Goal: Information Seeking & Learning: Learn about a topic

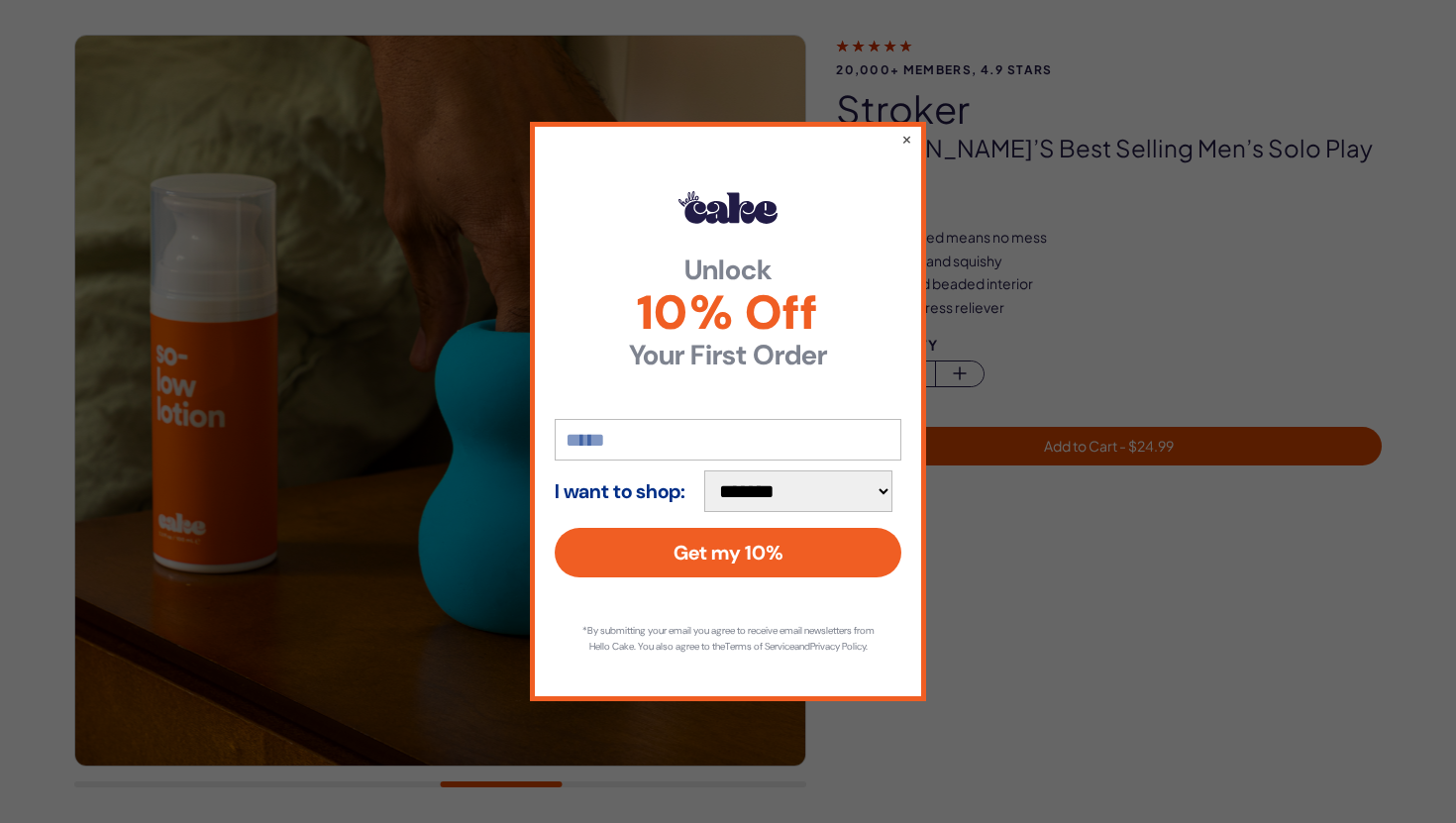
scroll to position [106, 0]
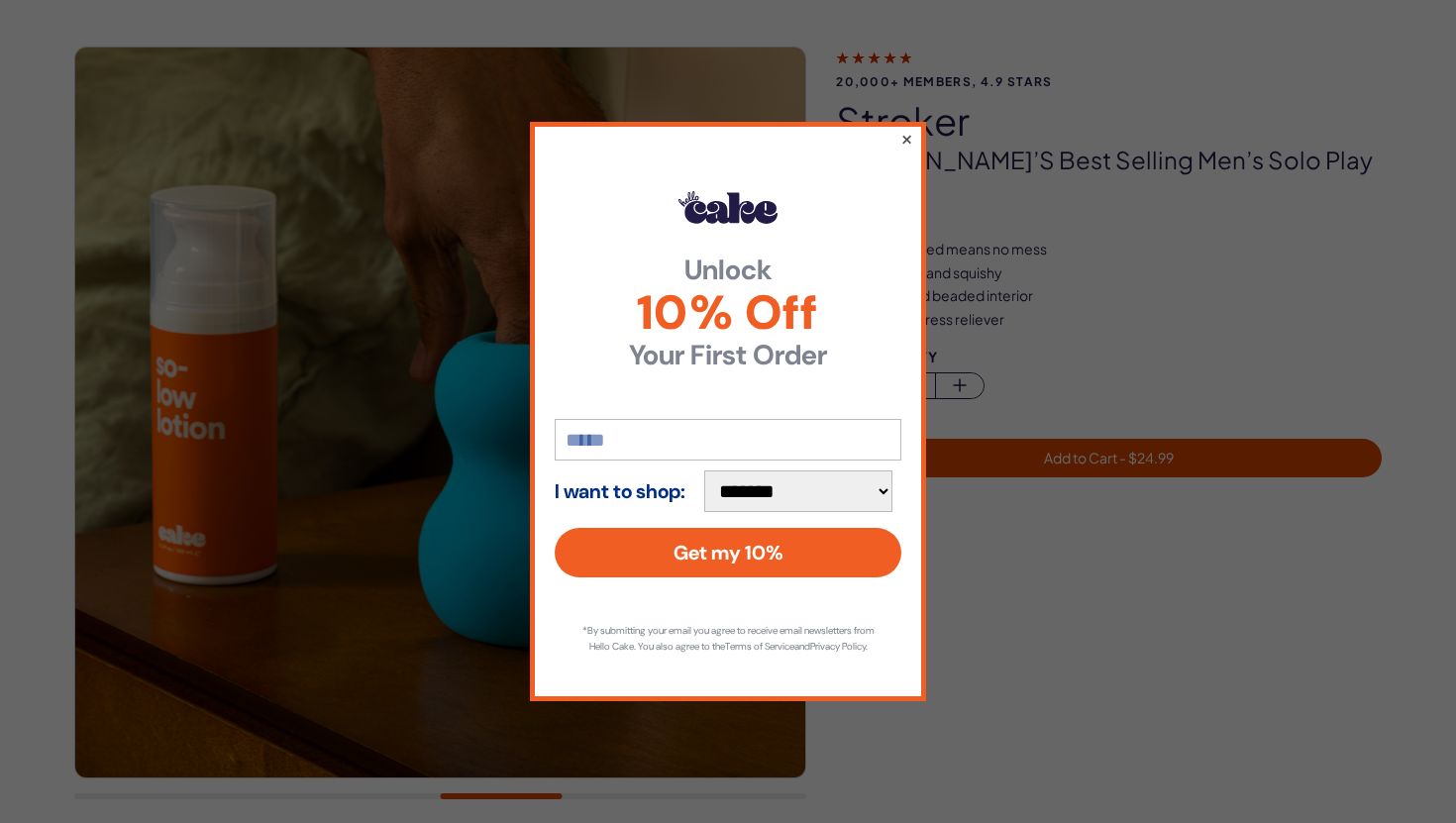
click at [909, 134] on button "×" at bounding box center [906, 139] width 13 height 24
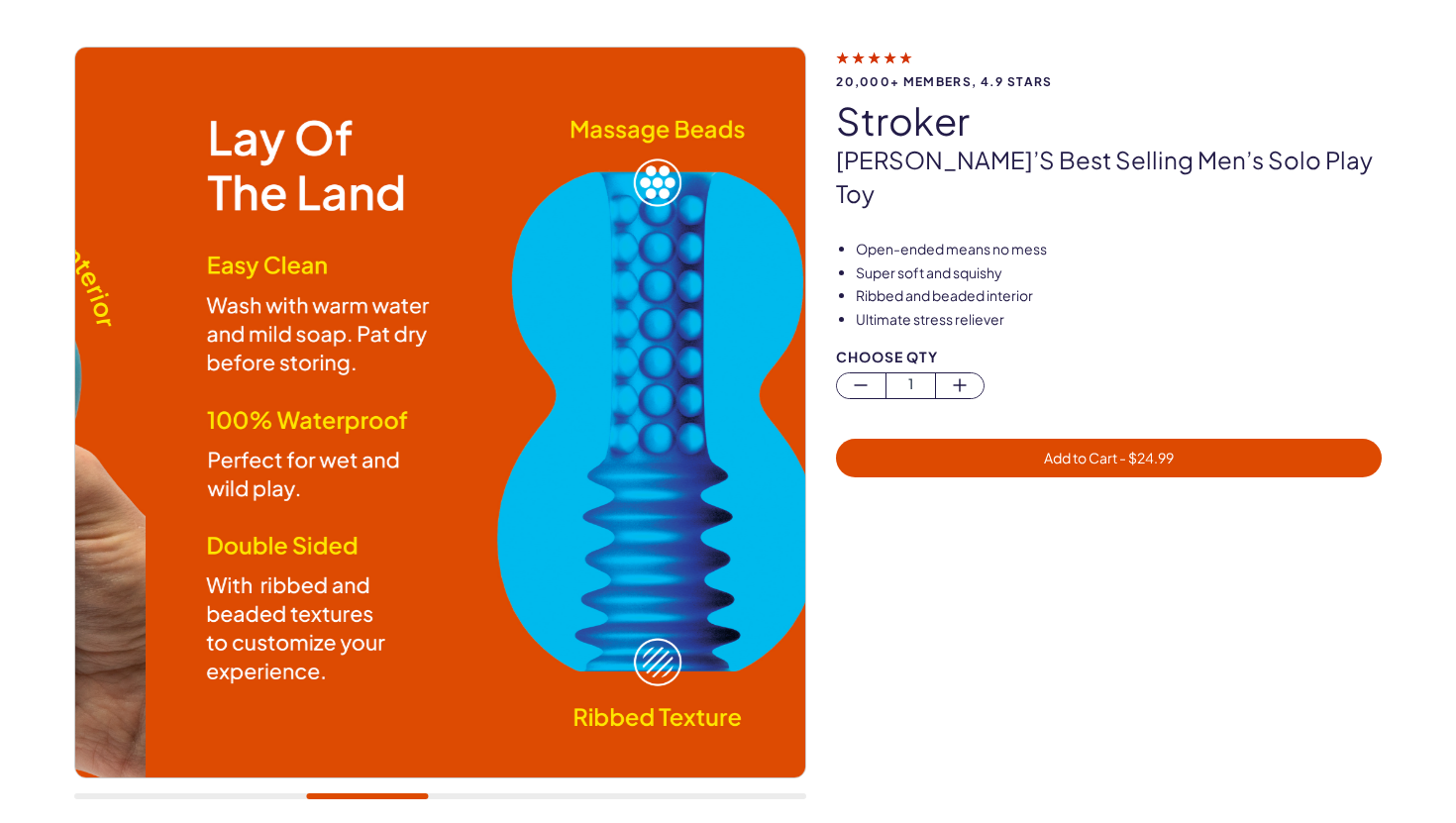
click at [367, 796] on div at bounding box center [440, 796] width 732 height 6
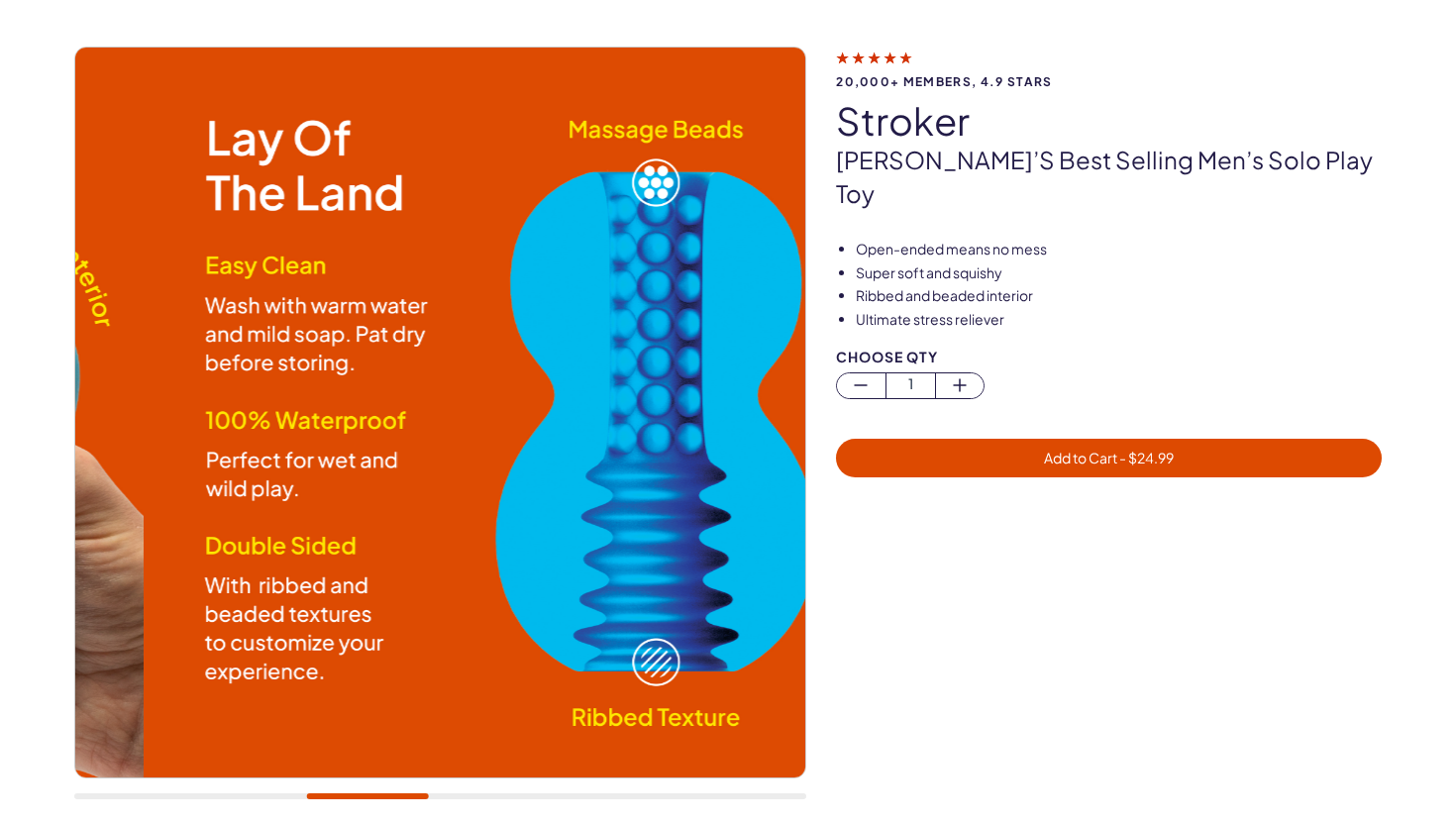
click at [367, 794] on div at bounding box center [440, 796] width 732 height 6
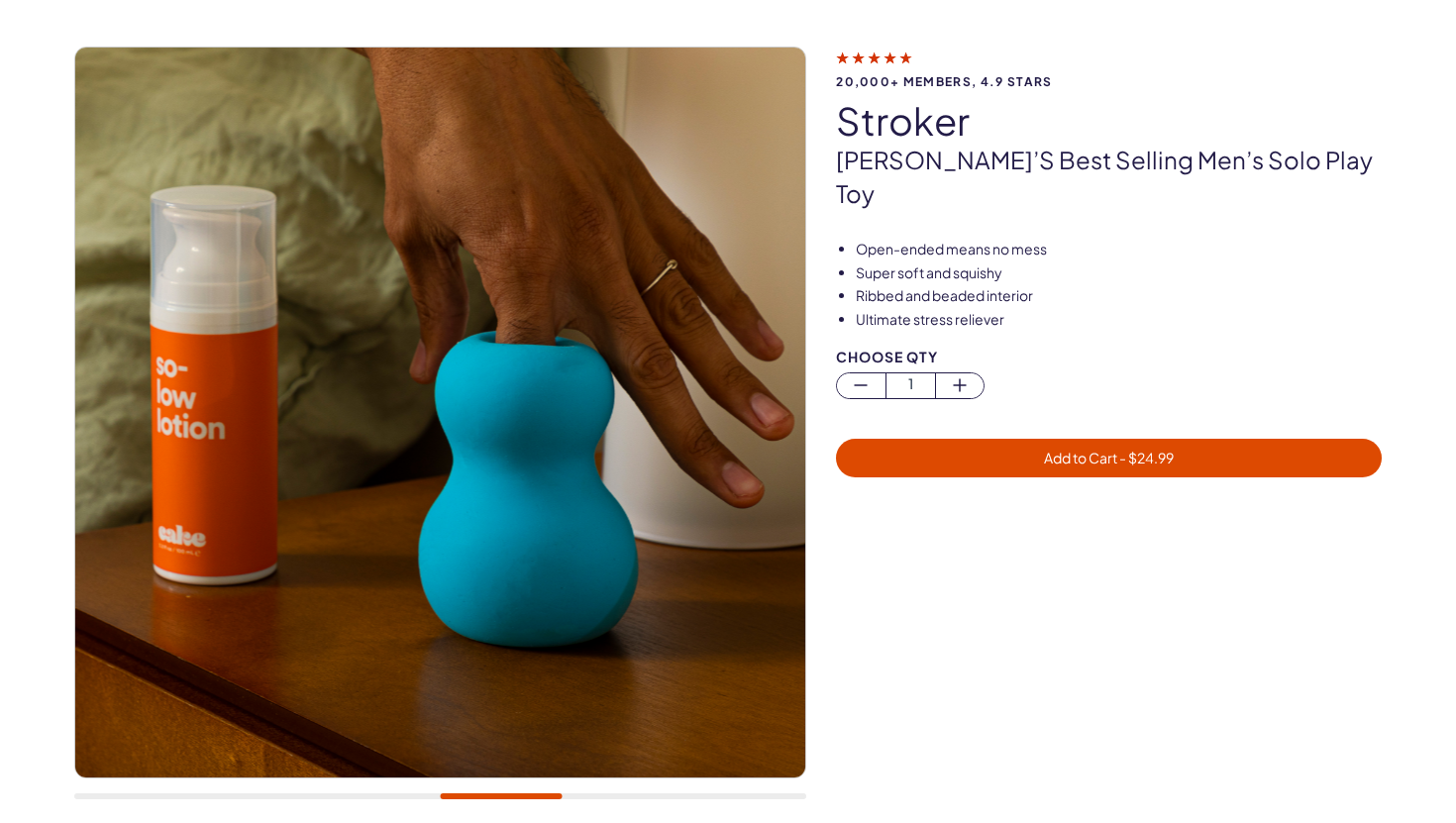
click at [367, 794] on div at bounding box center [440, 796] width 732 height 6
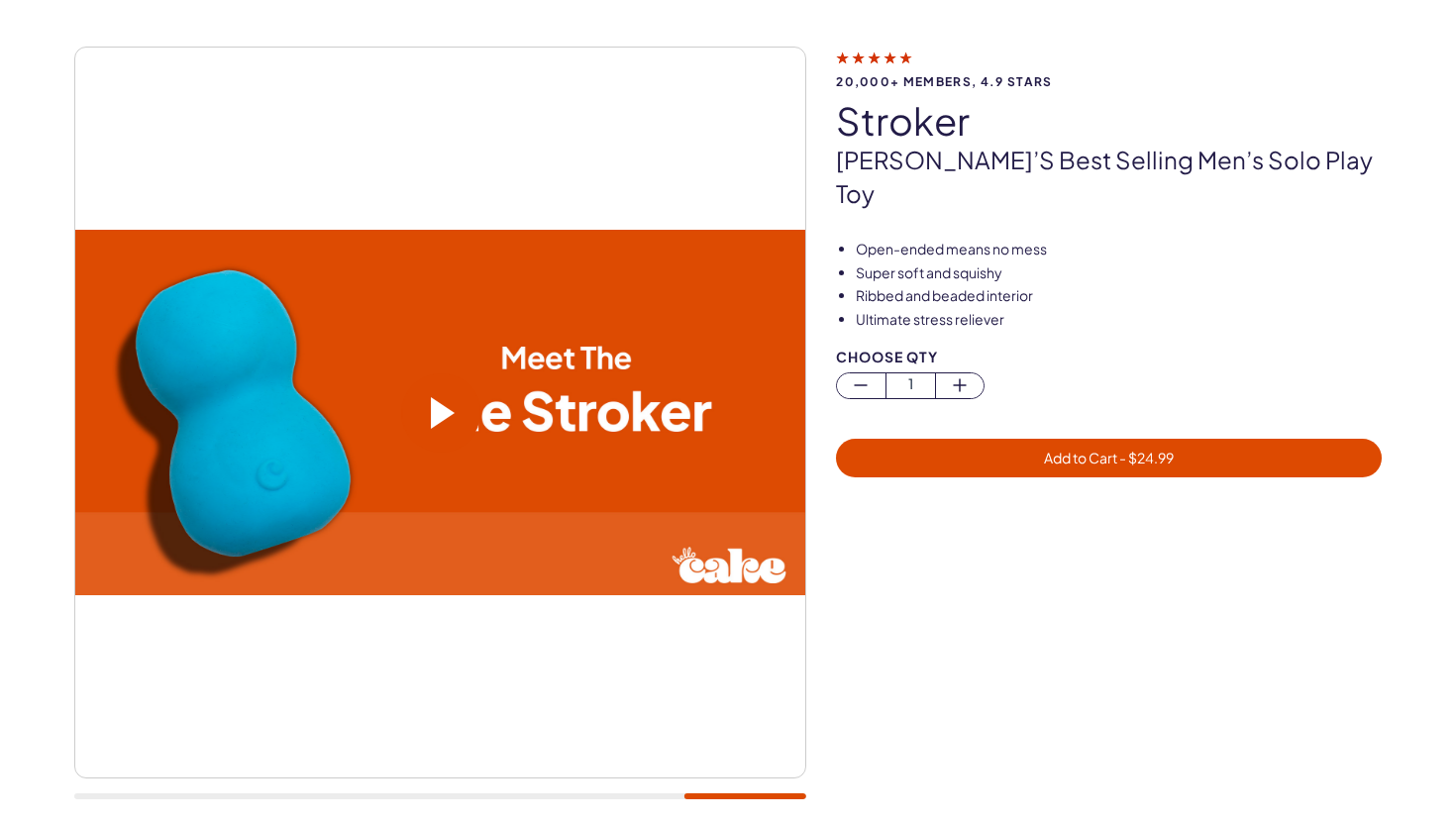
click at [445, 416] on span at bounding box center [443, 413] width 24 height 32
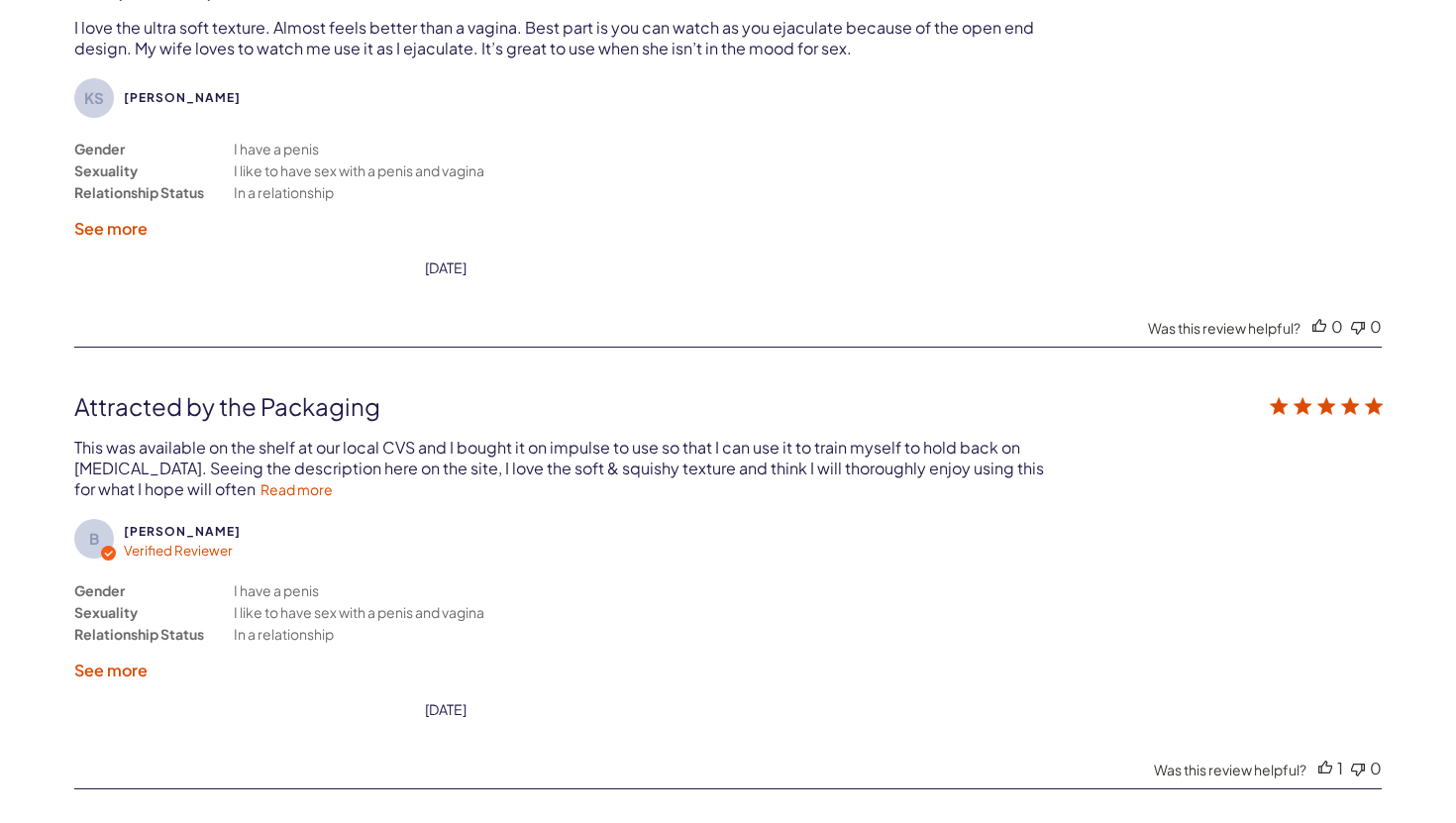
scroll to position [3722, 0]
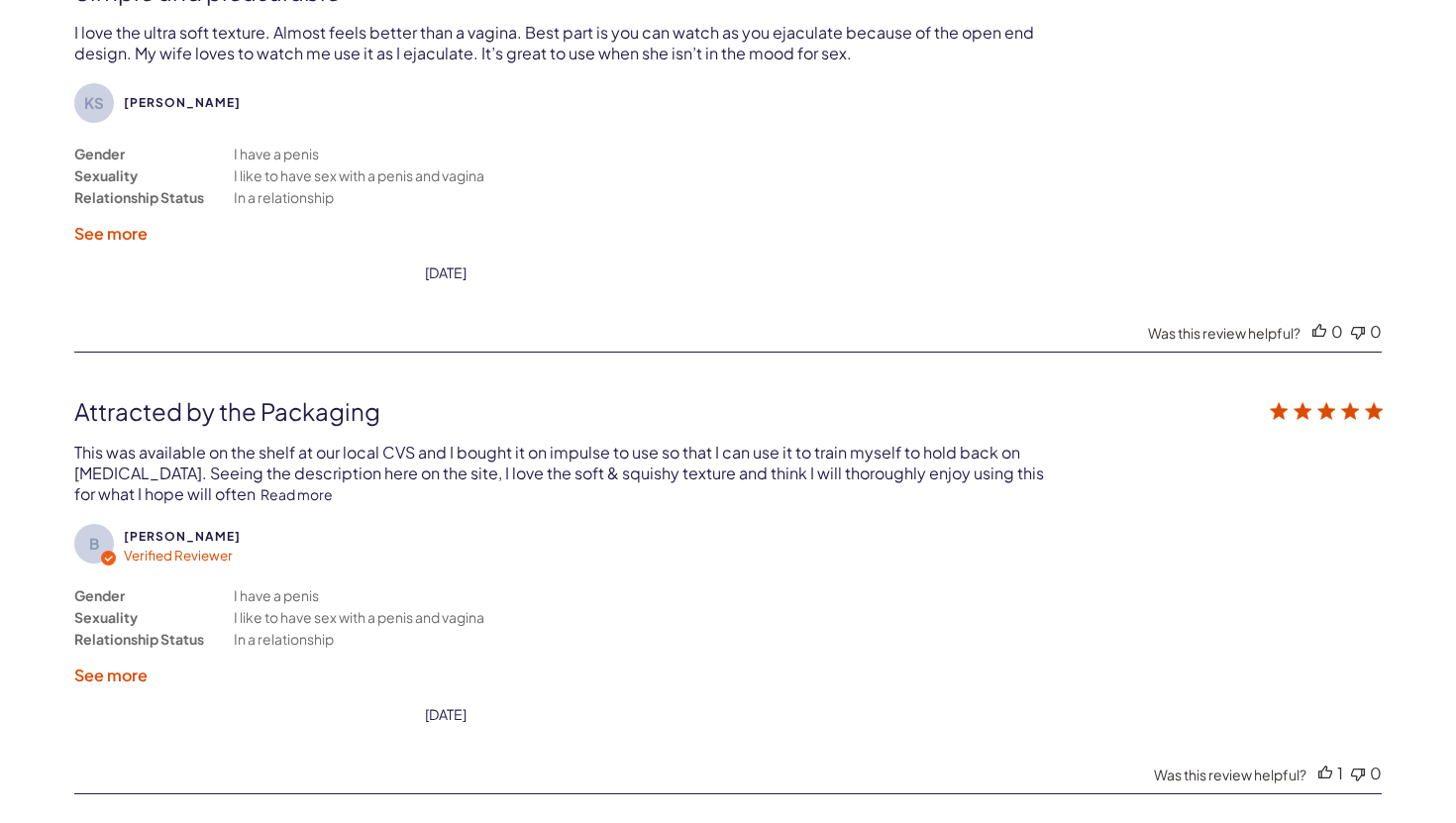
click at [333, 485] on link "Read more" at bounding box center [296, 494] width 72 height 18
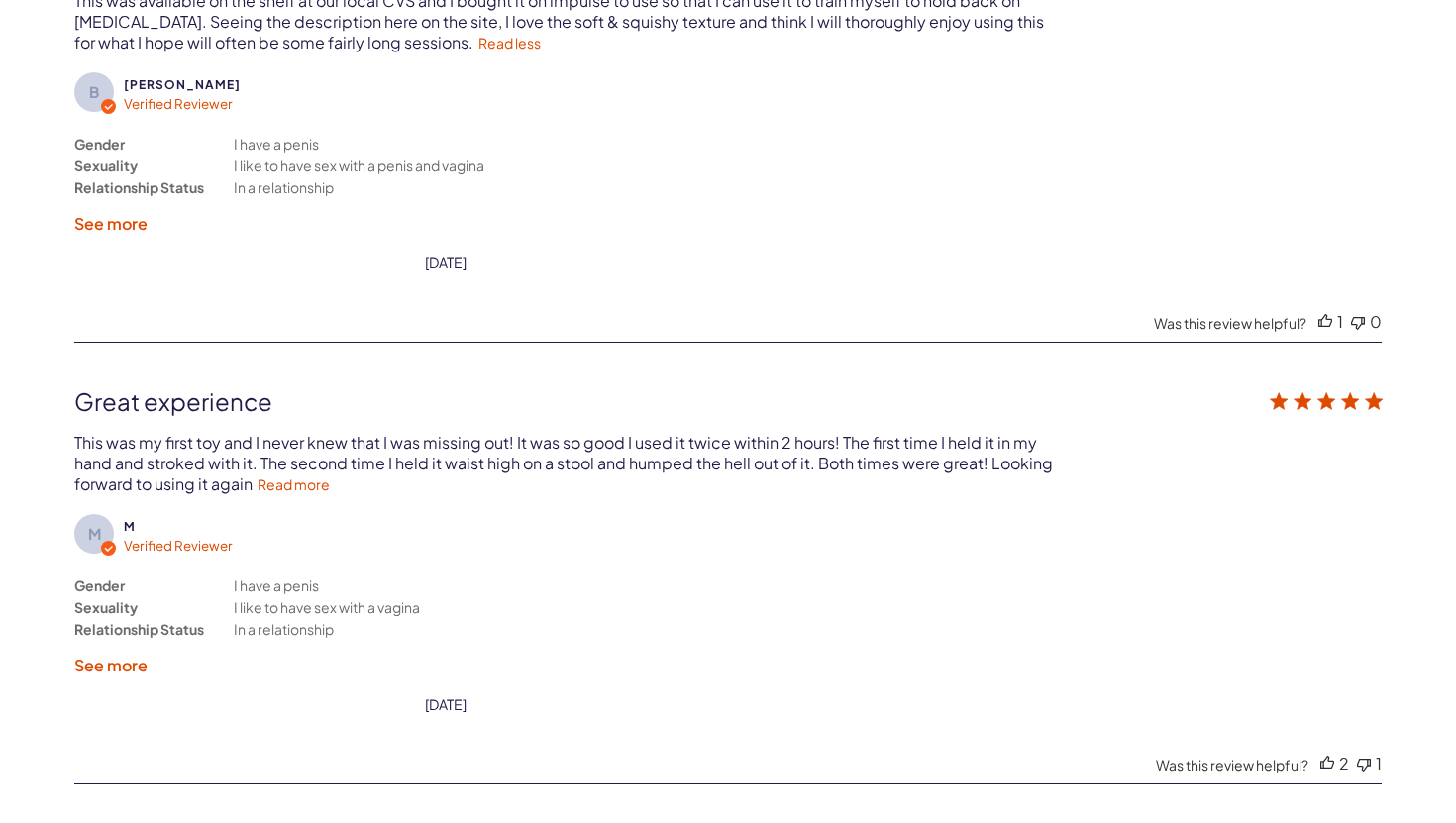
scroll to position [4175, 0]
click at [289, 473] on link "Read more" at bounding box center [293, 482] width 72 height 18
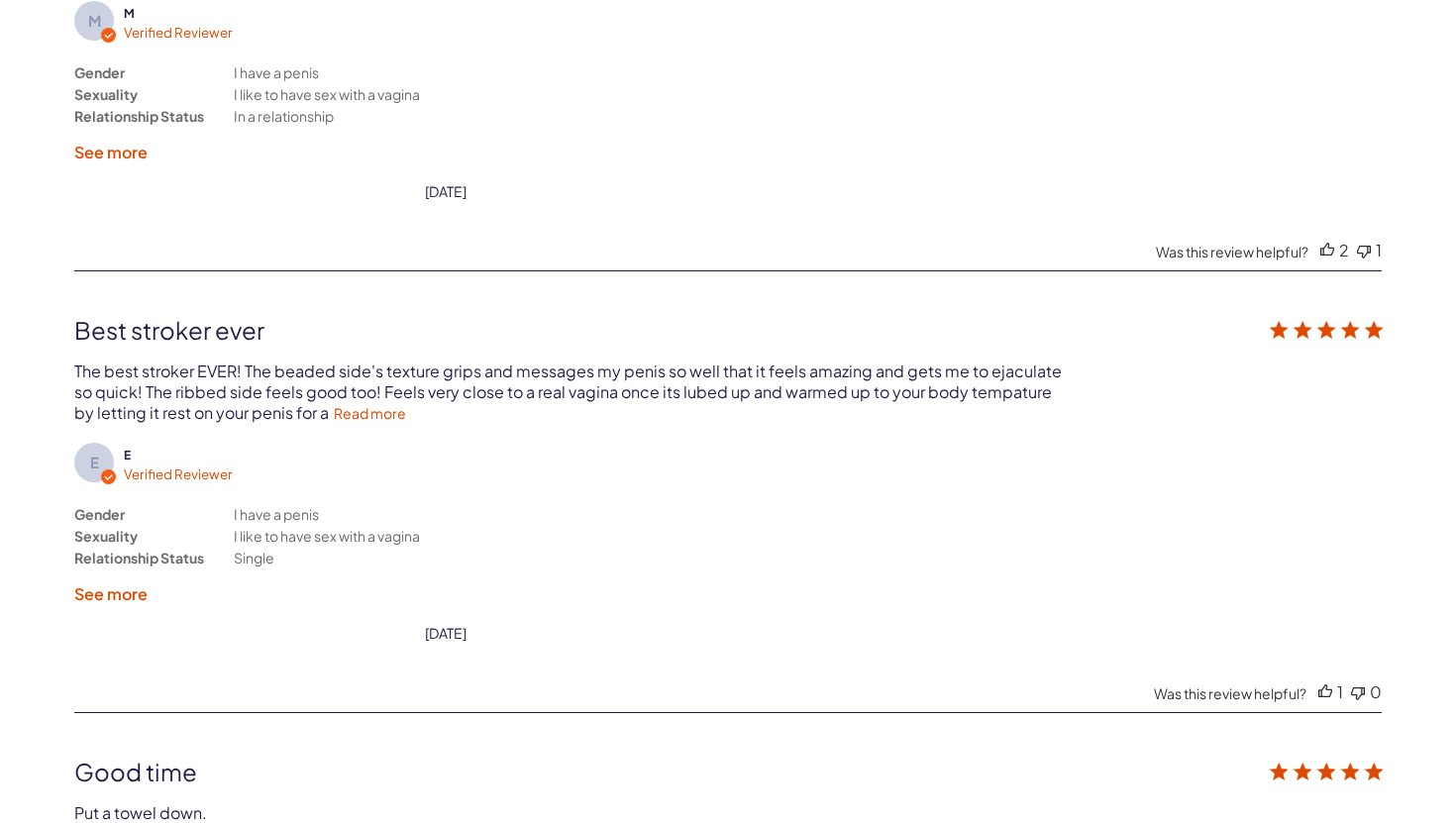
scroll to position [4687, 0]
click at [350, 403] on link "Read more" at bounding box center [370, 412] width 72 height 18
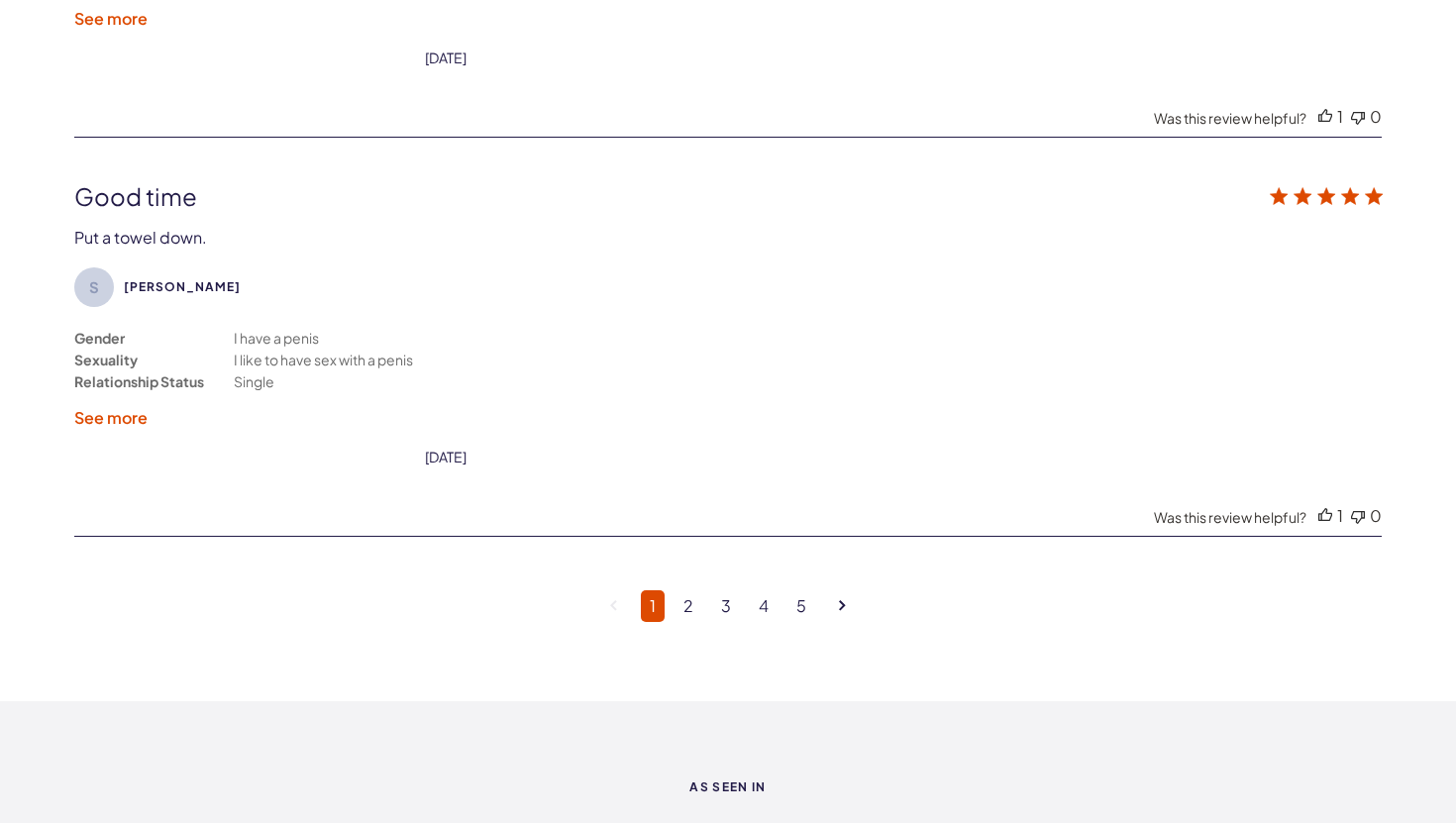
scroll to position [5325, 0]
click at [693, 589] on link "2" at bounding box center [688, 605] width 28 height 32
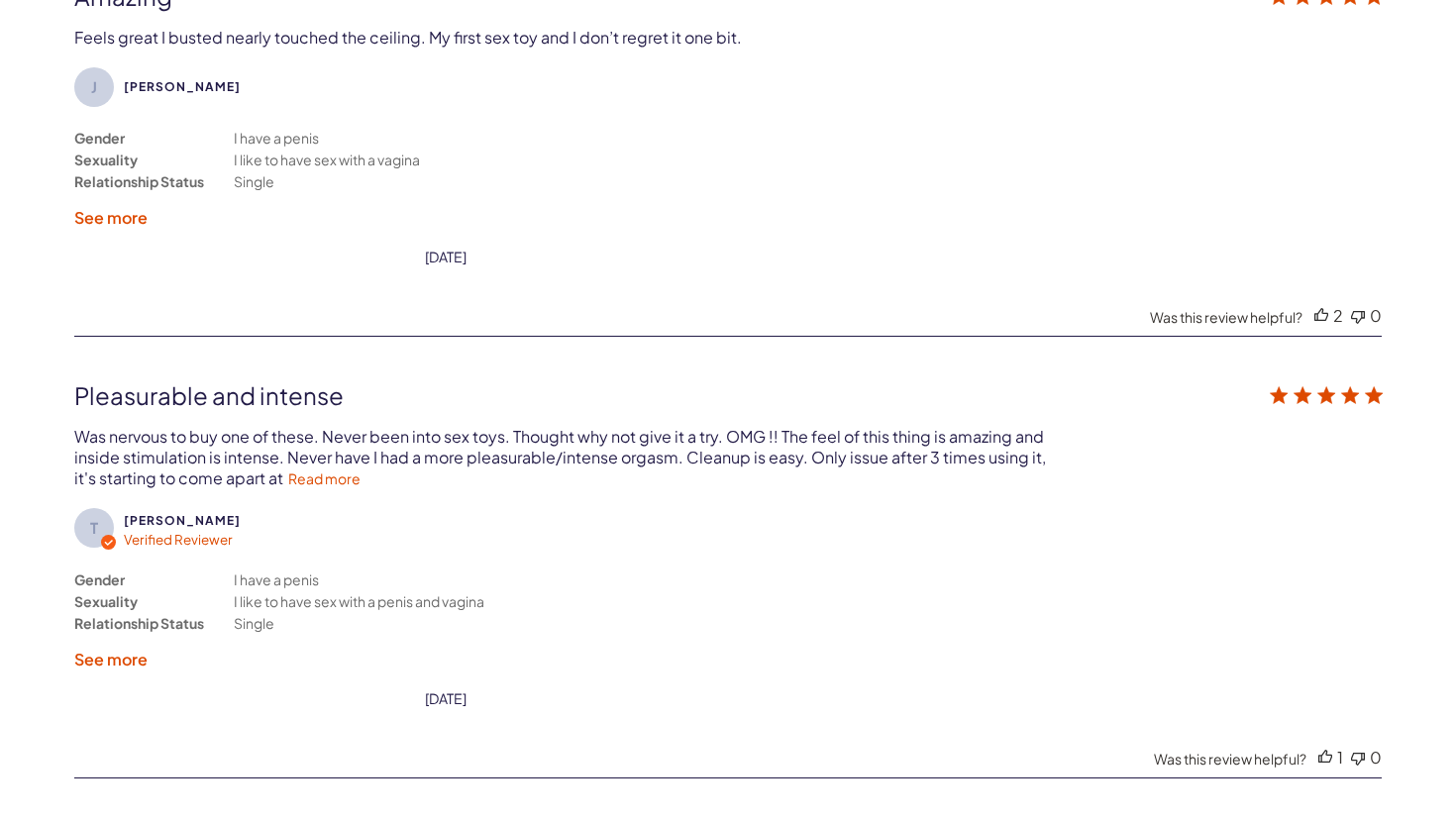
scroll to position [3720, 0]
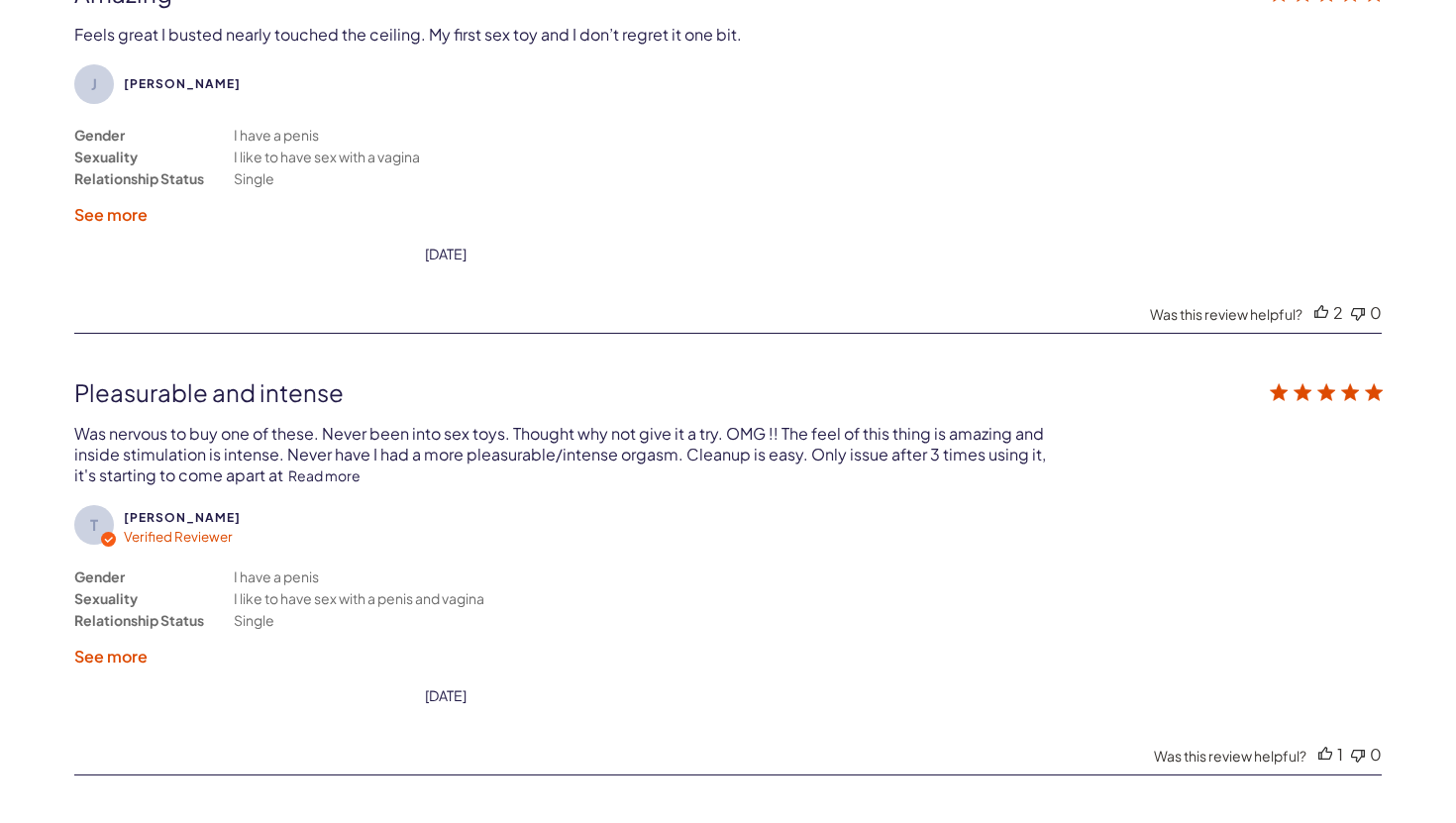
click at [313, 472] on link "Read more" at bounding box center [324, 475] width 72 height 18
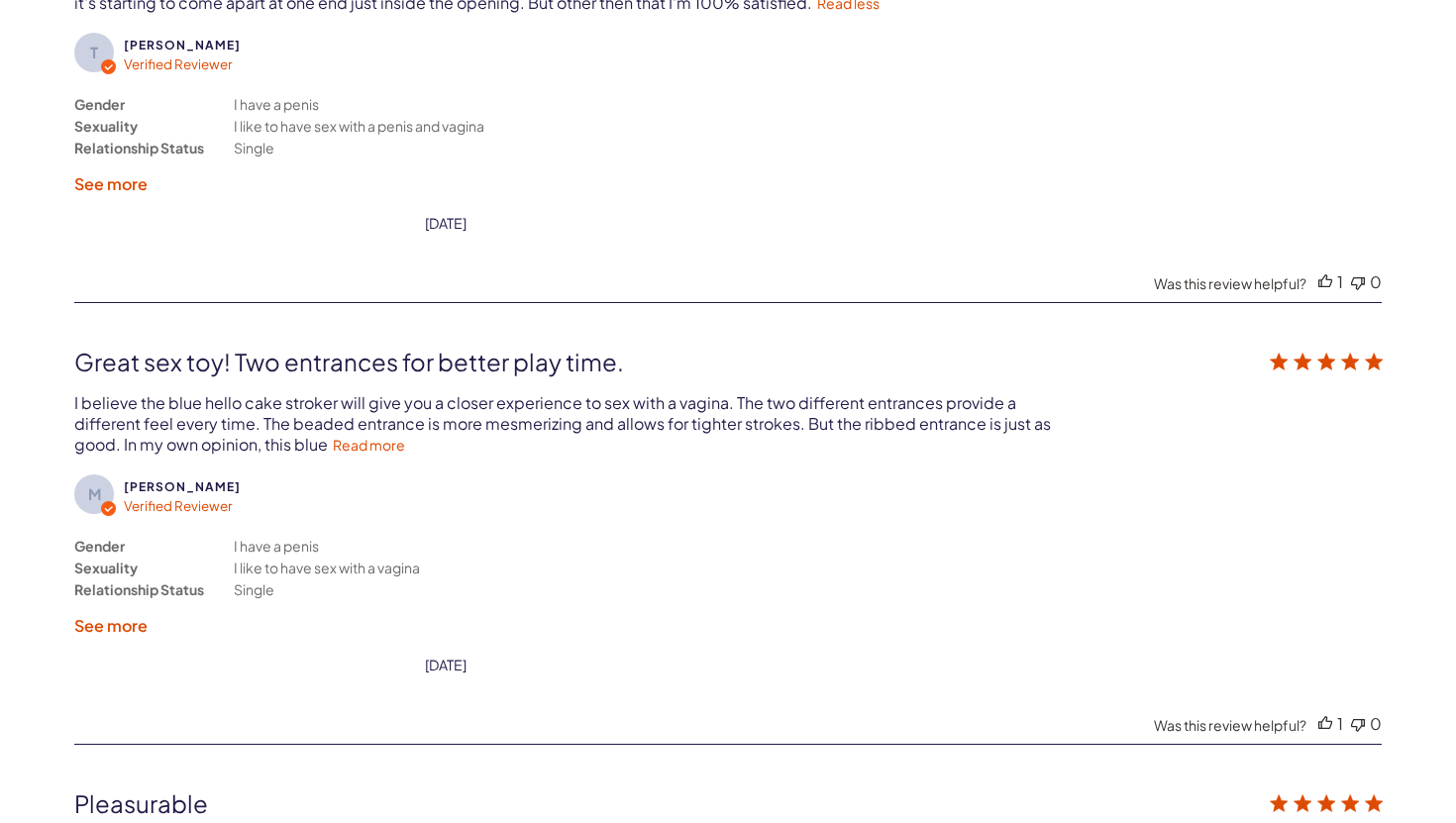
scroll to position [4197, 0]
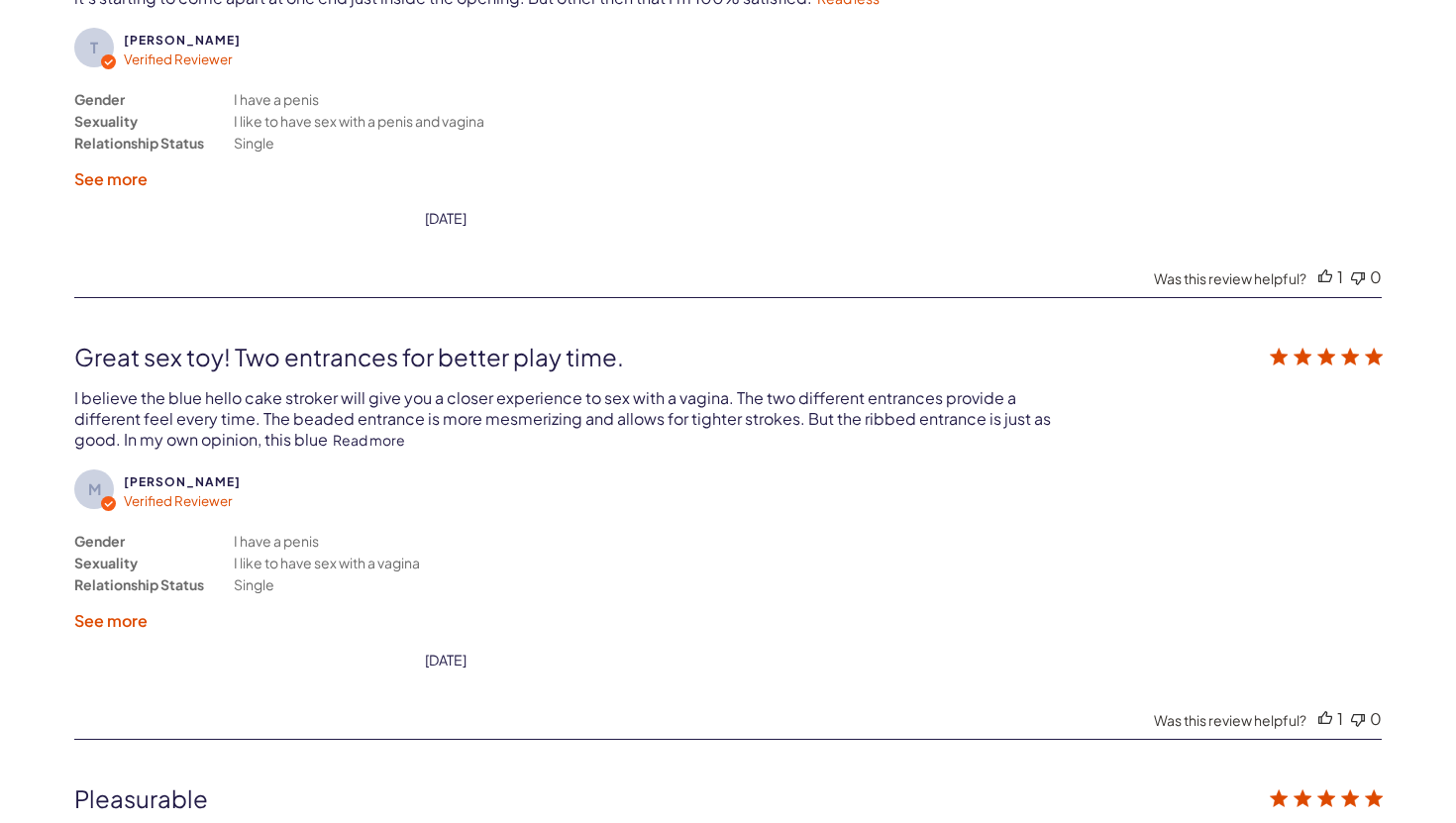
click at [381, 431] on link "Read more" at bounding box center [369, 440] width 72 height 18
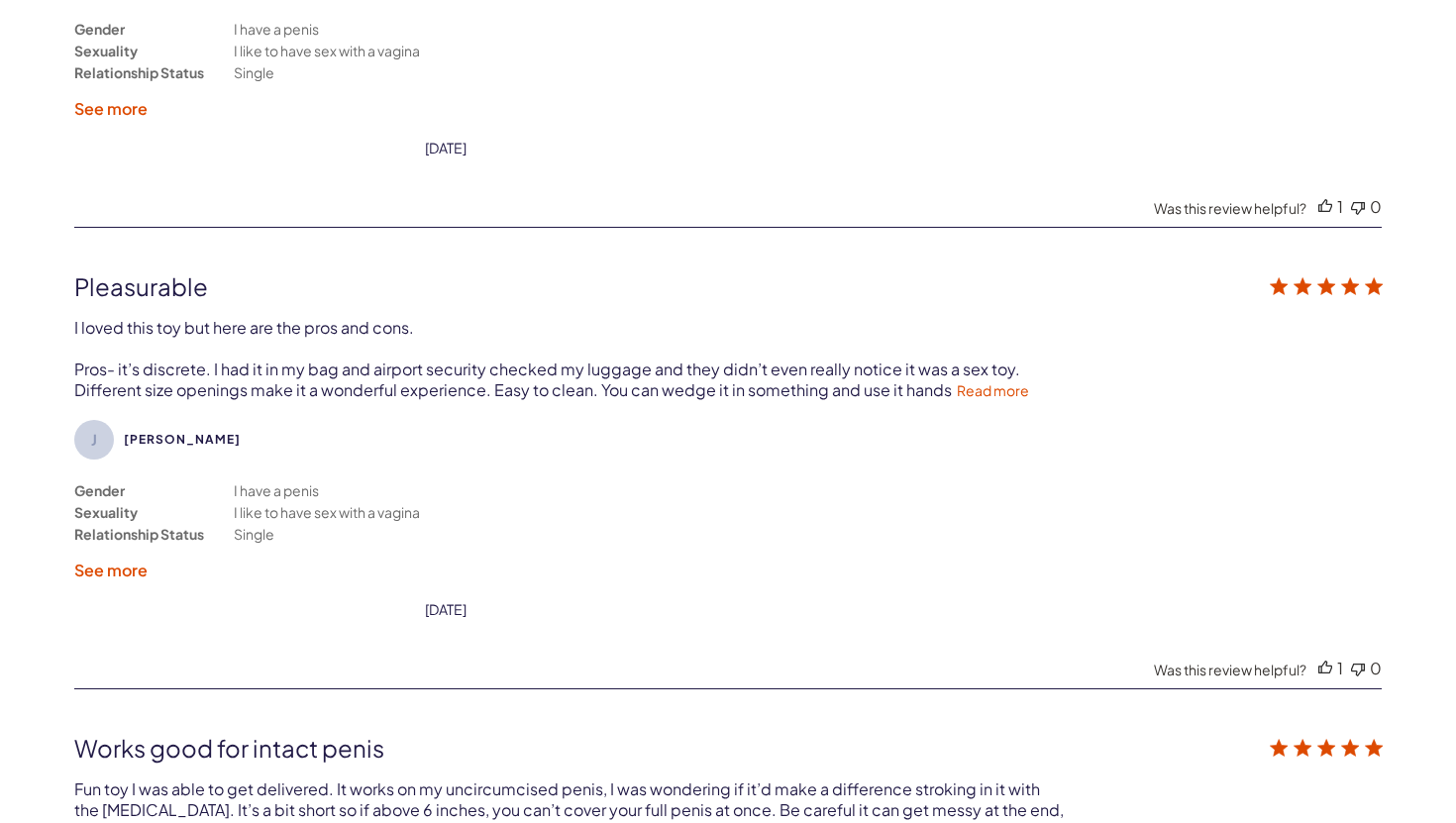
scroll to position [4783, 0]
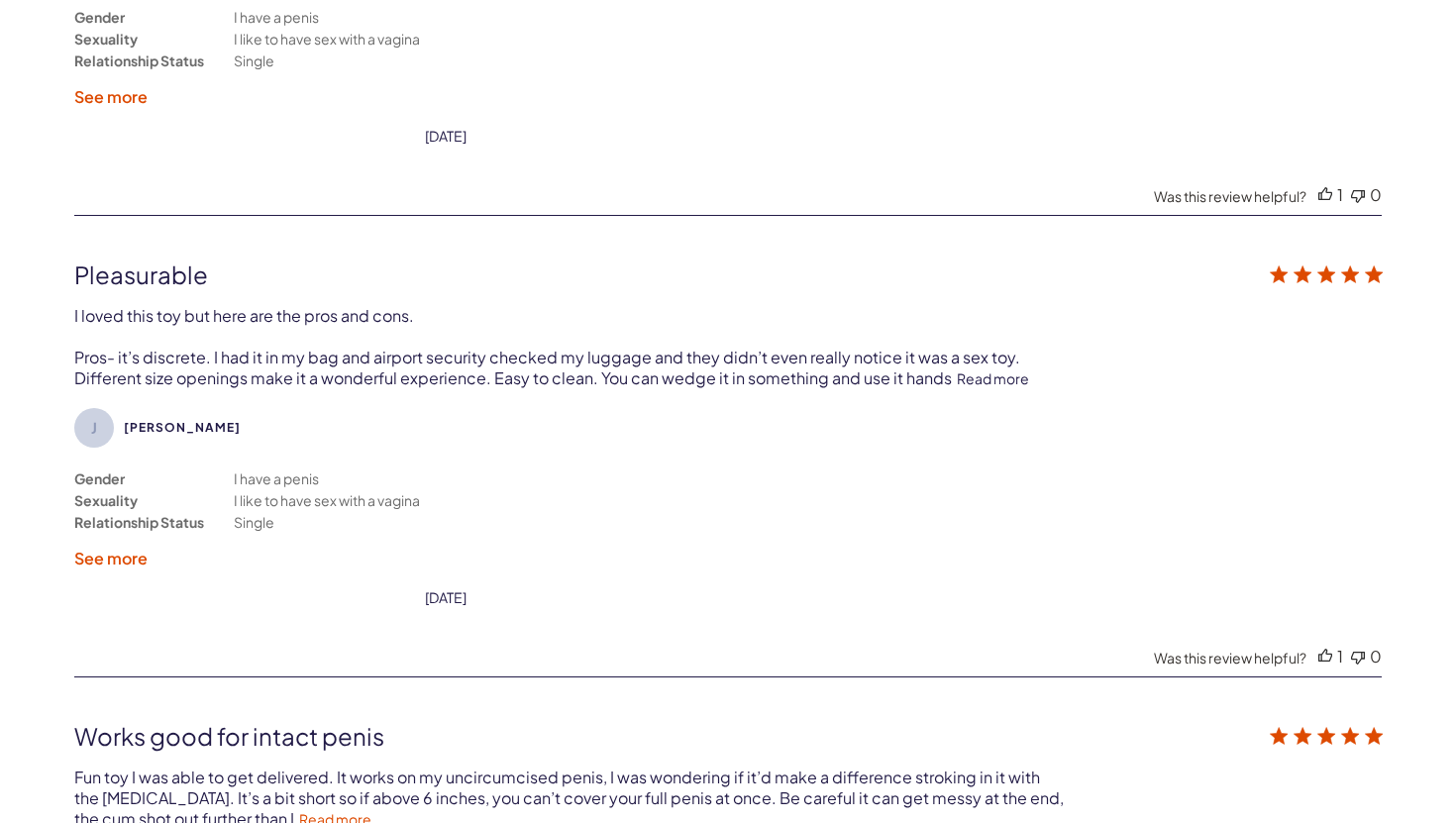
click at [975, 369] on link "Read more" at bounding box center [993, 378] width 72 height 18
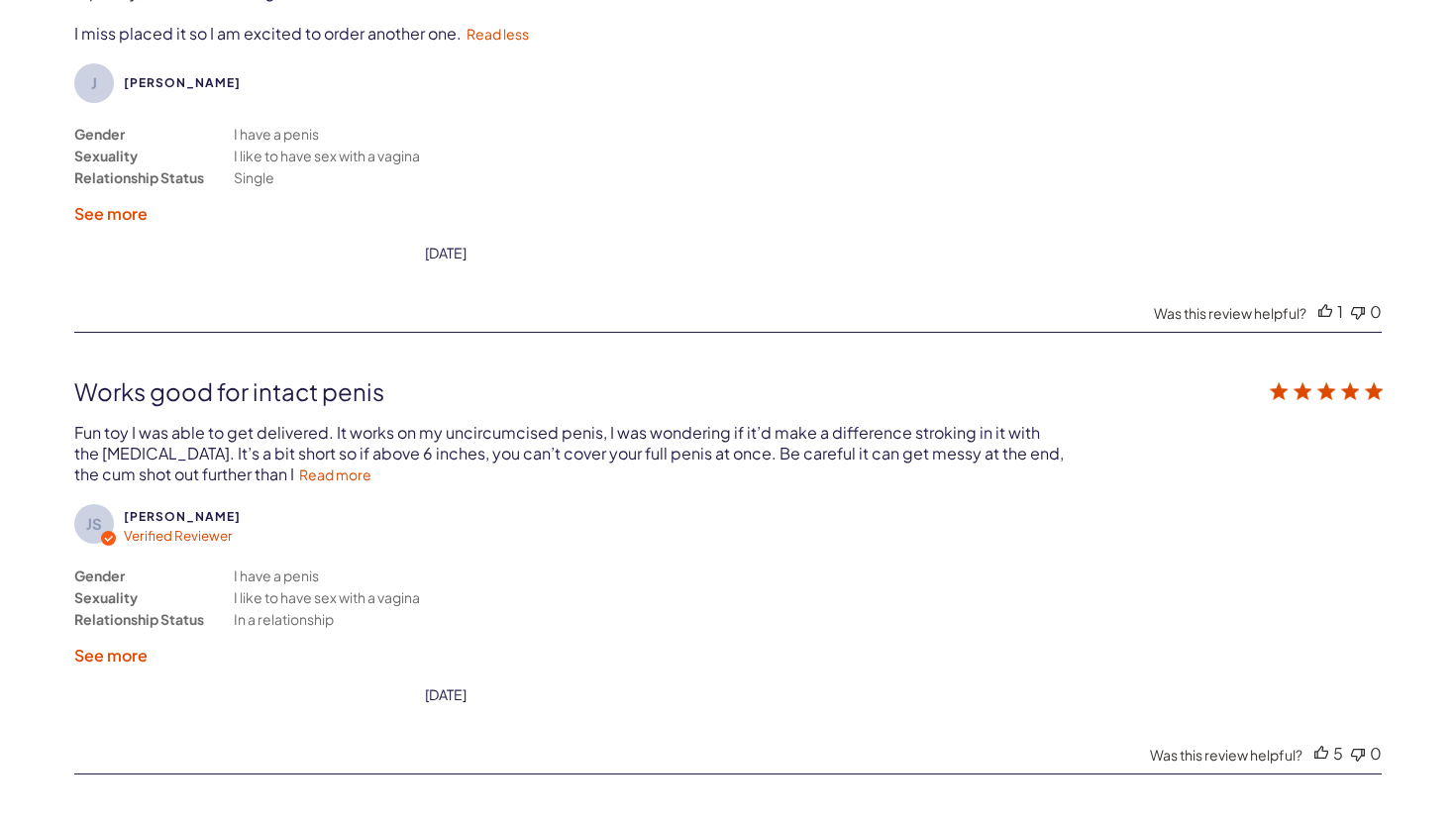
scroll to position [5254, 0]
click at [299, 463] on link "Read more" at bounding box center [335, 472] width 72 height 18
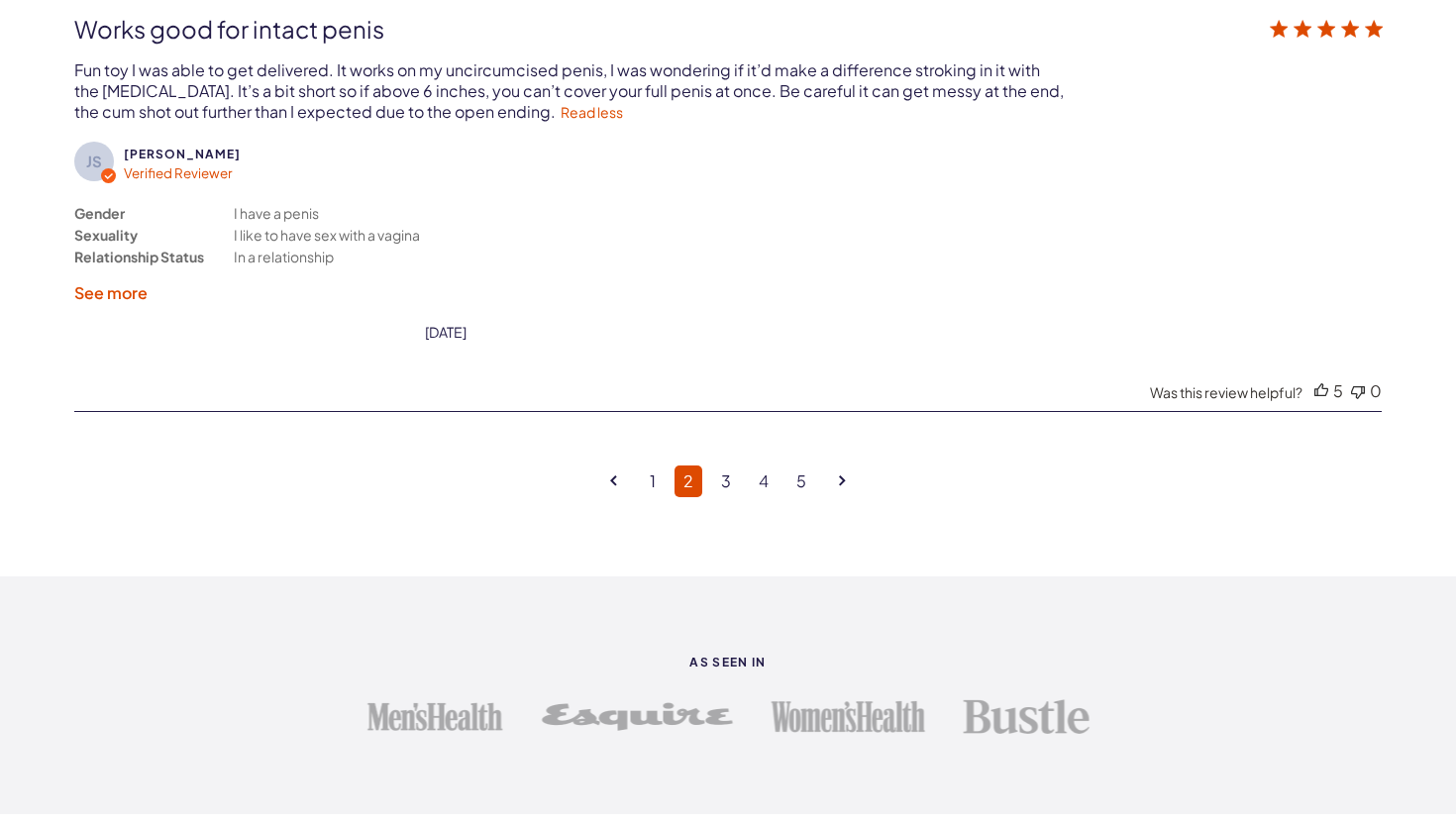
scroll to position [5631, 0]
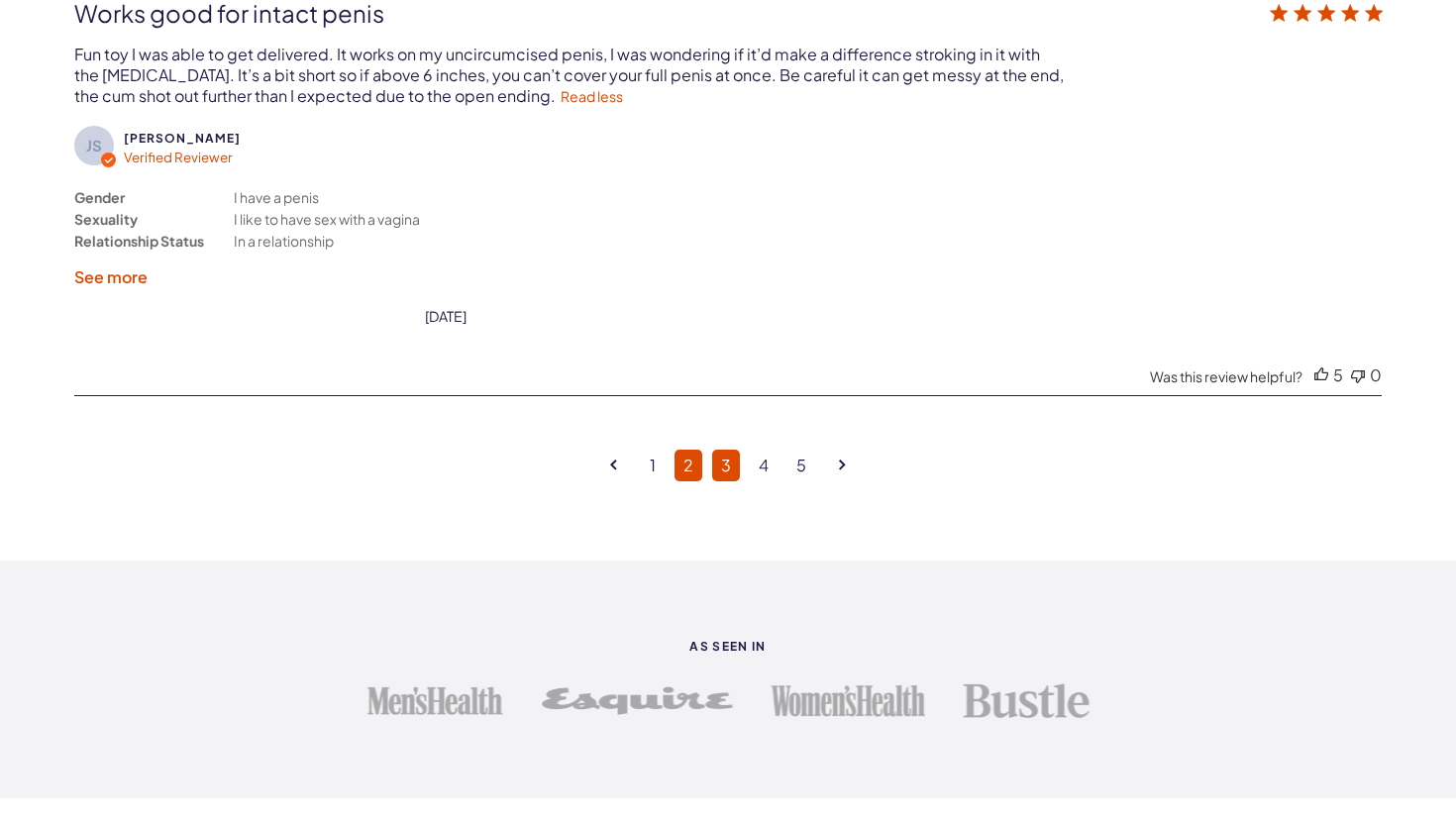
click at [721, 450] on link "3" at bounding box center [726, 466] width 28 height 32
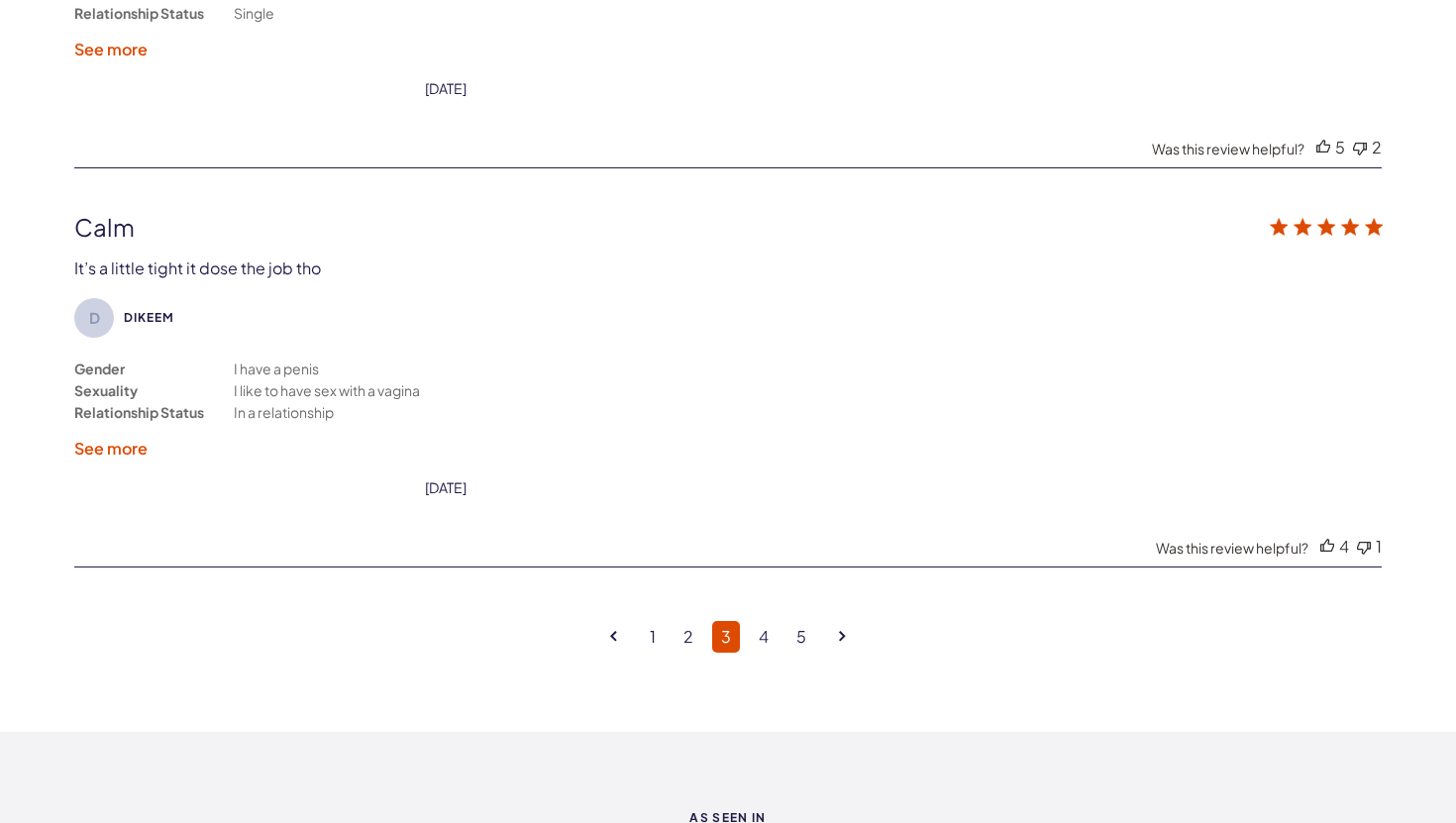
scroll to position [5108, 0]
click at [762, 618] on link "4" at bounding box center [764, 634] width 28 height 32
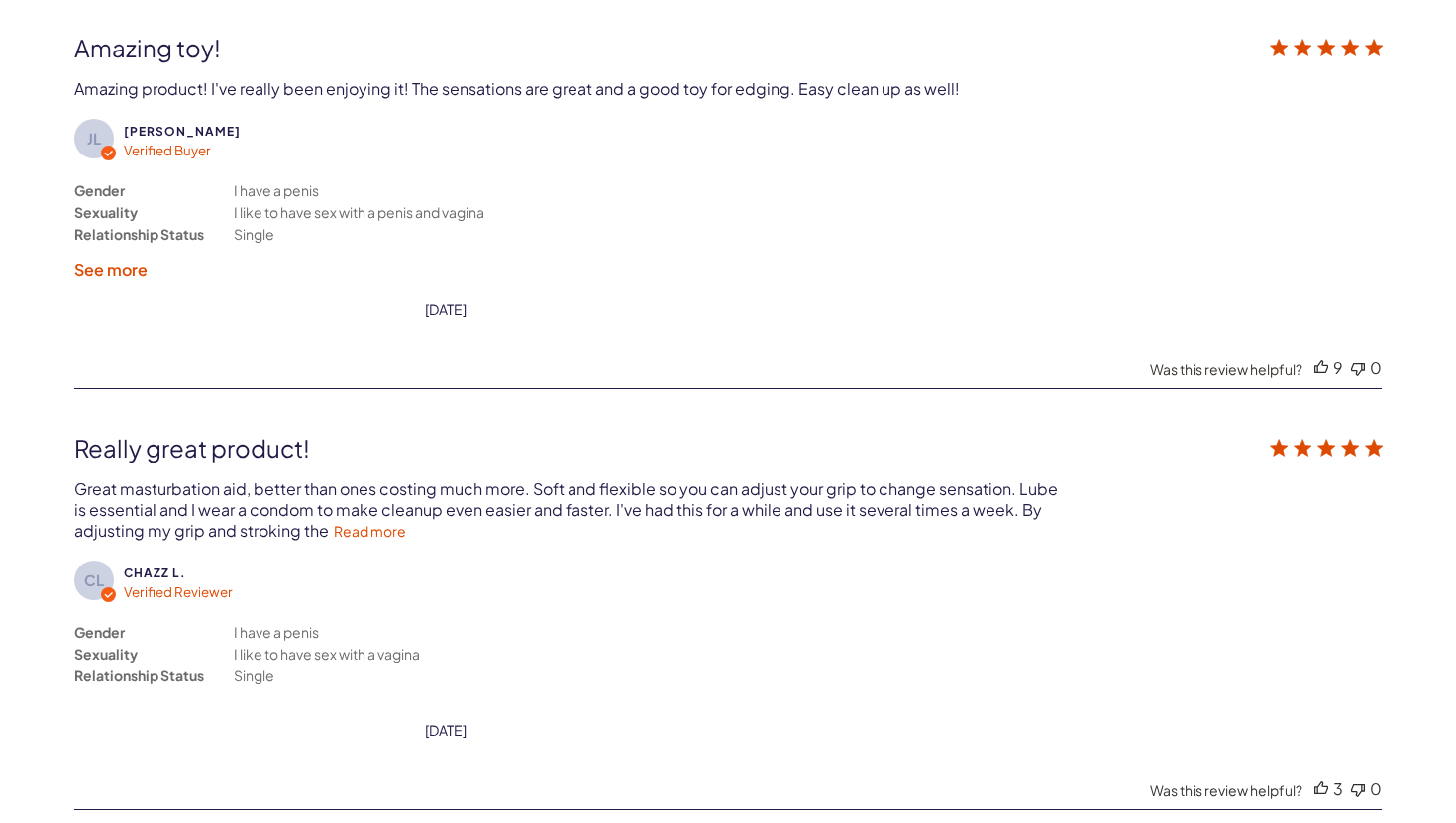
scroll to position [3655, 0]
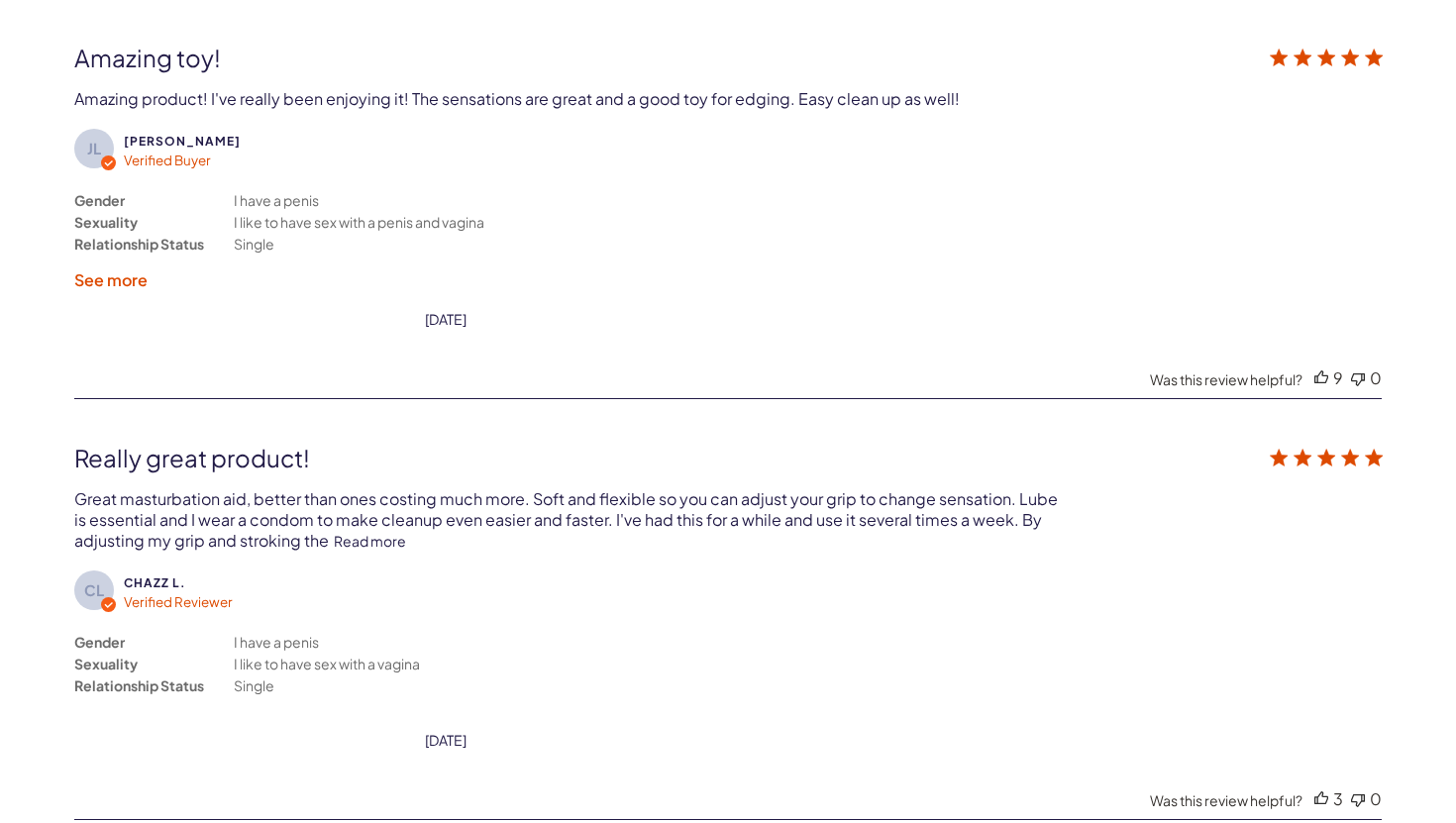
click at [388, 532] on link "Read more" at bounding box center [370, 541] width 72 height 18
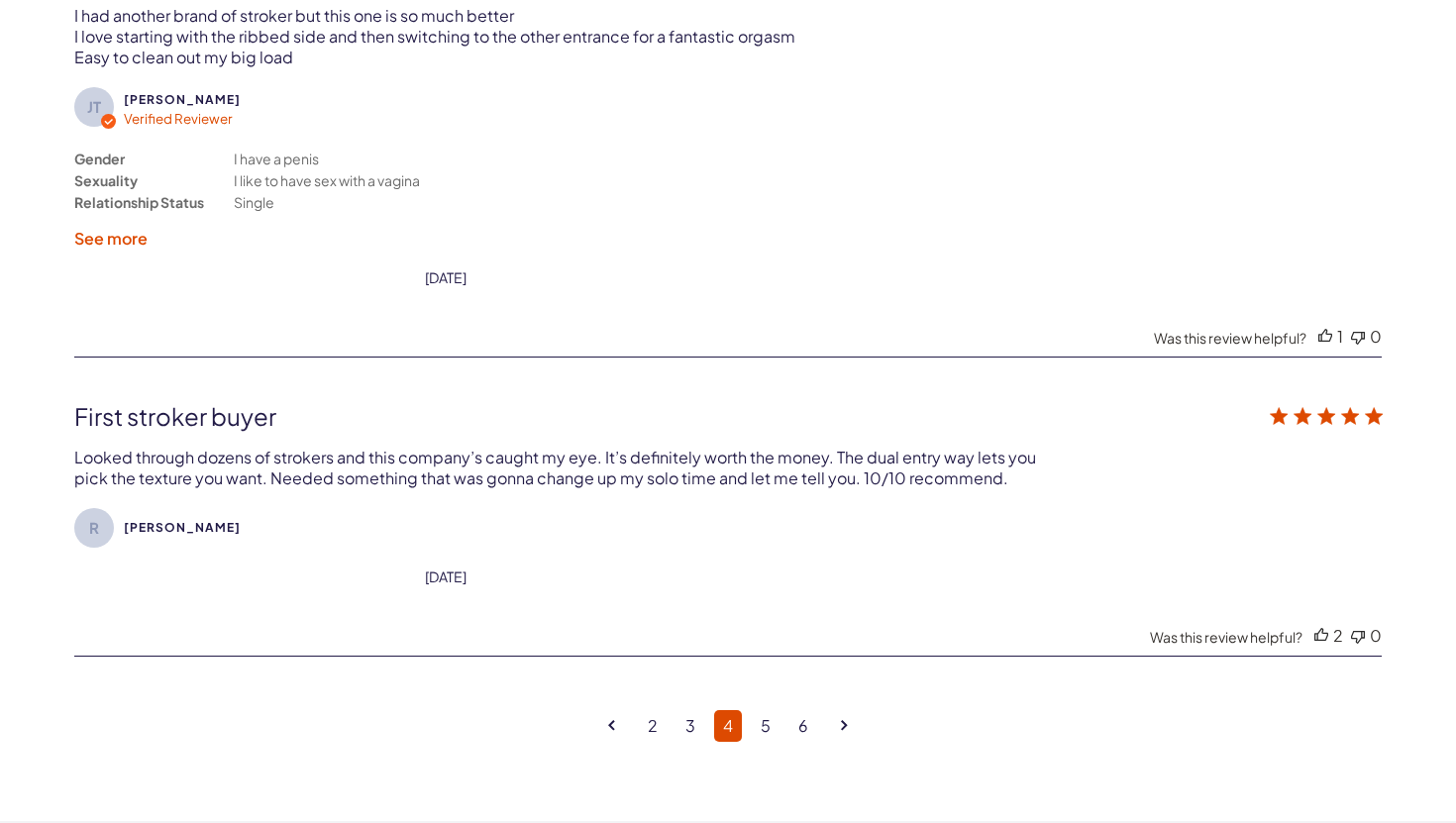
scroll to position [4964, 0]
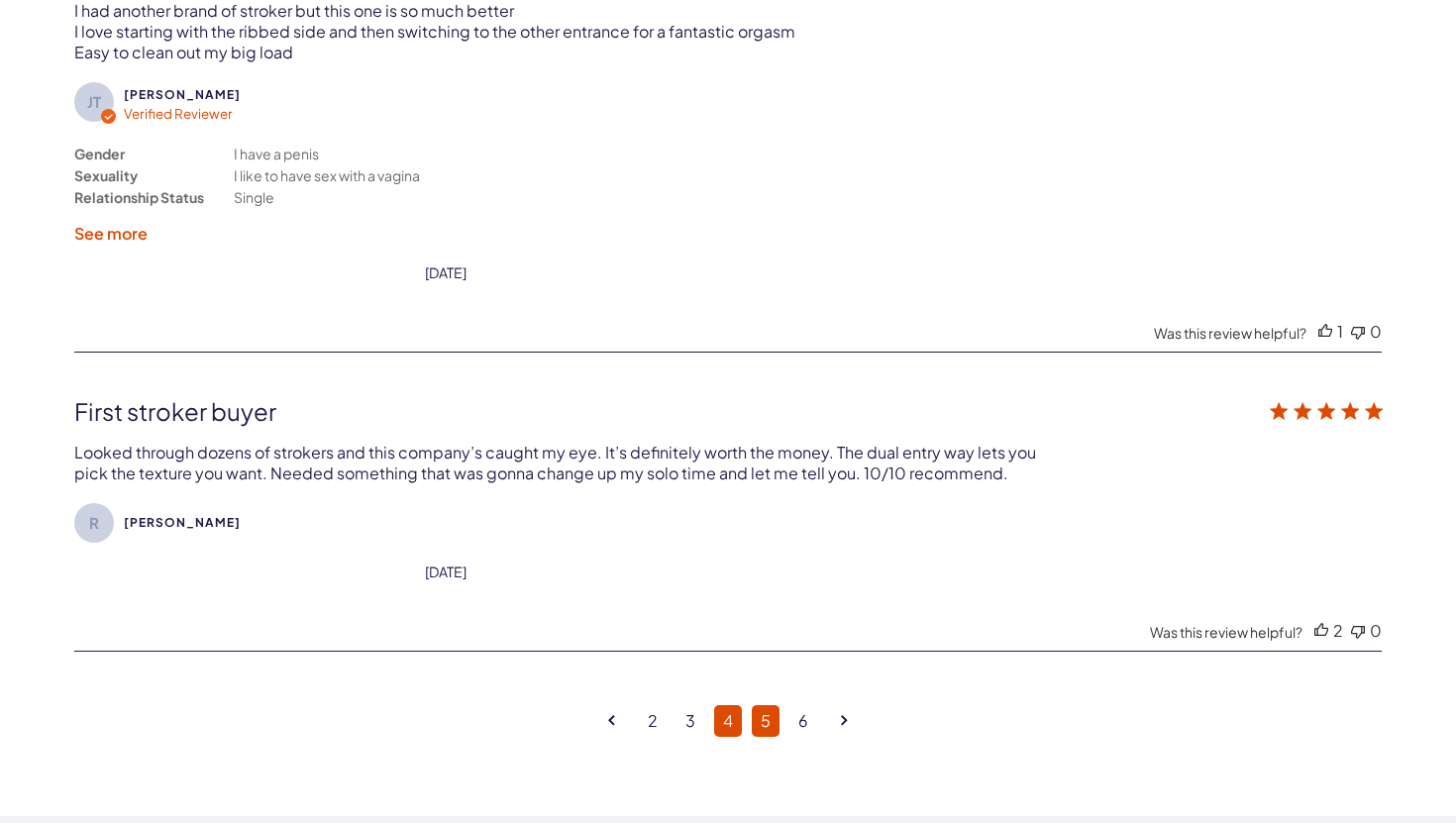
click at [768, 705] on link "5" at bounding box center [766, 721] width 28 height 32
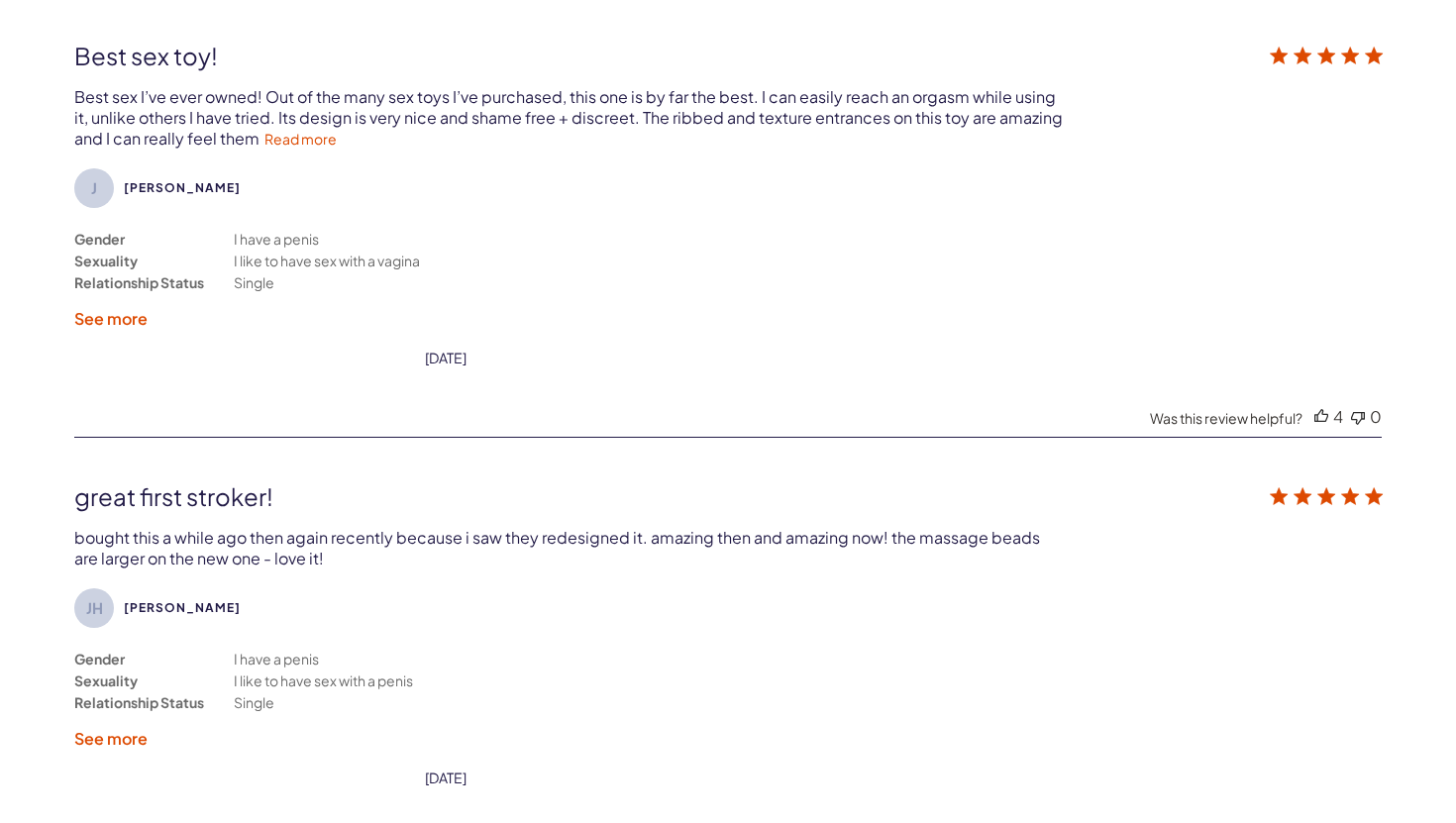
scroll to position [3655, 0]
click at [301, 135] on link "Read more" at bounding box center [300, 141] width 72 height 18
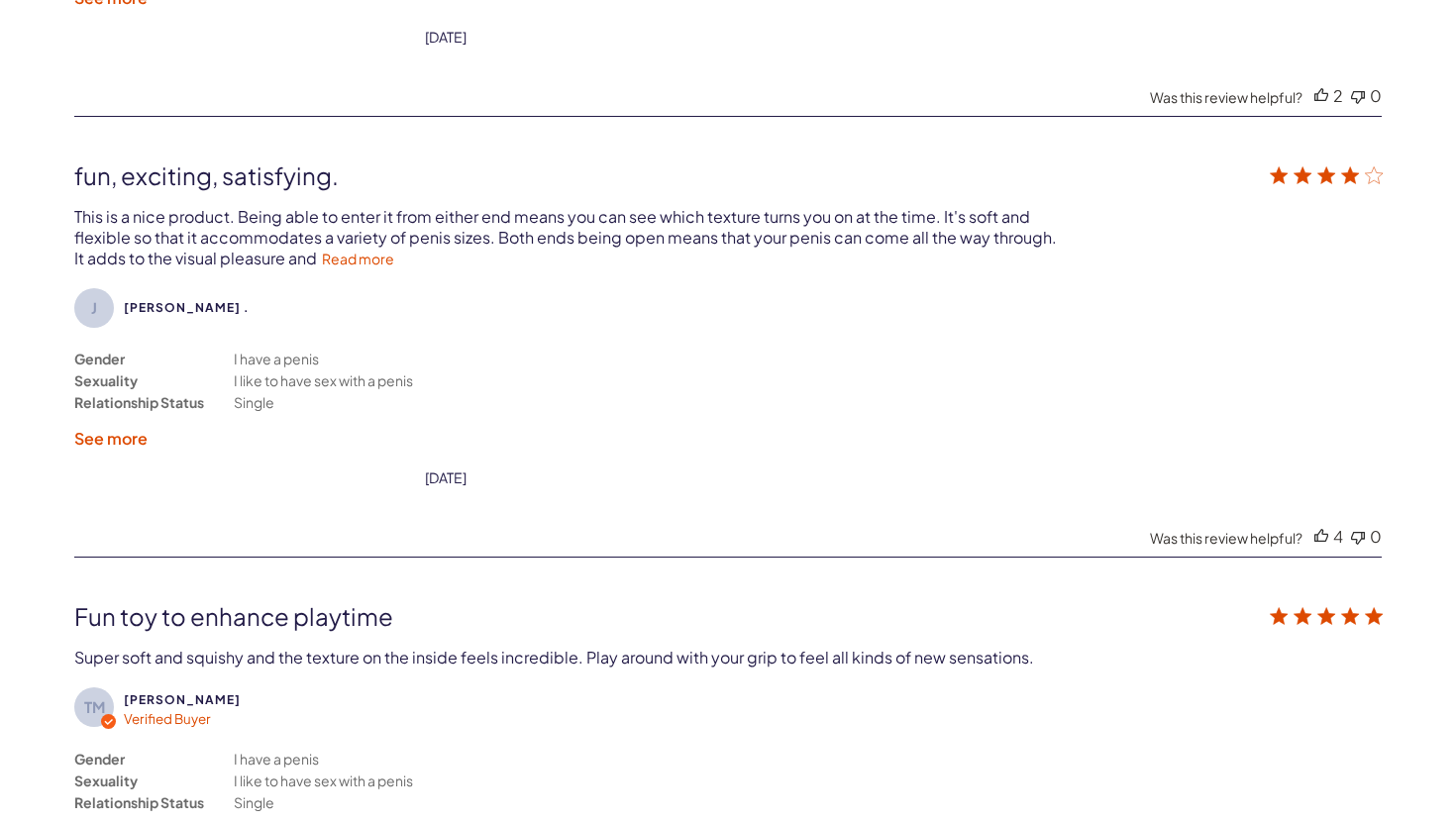
scroll to position [4812, 0]
